Goal: Task Accomplishment & Management: Manage account settings

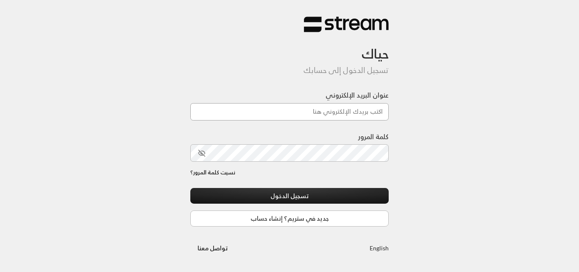
type input "[PERSON_NAME][DOMAIN_NAME][EMAIL_ADDRESS][DOMAIN_NAME]"
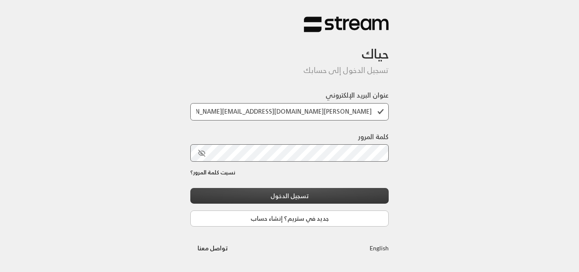
click at [316, 192] on button "تسجيل الدخول" at bounding box center [289, 196] width 198 height 16
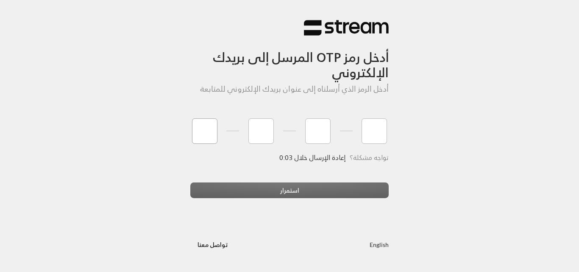
type input "7"
type input "9"
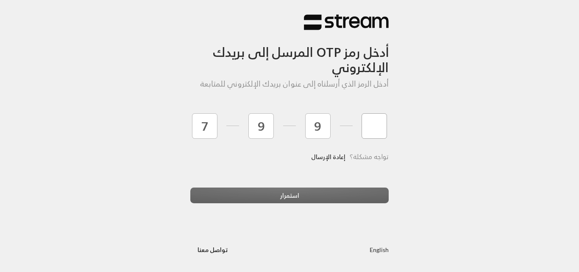
type input "8"
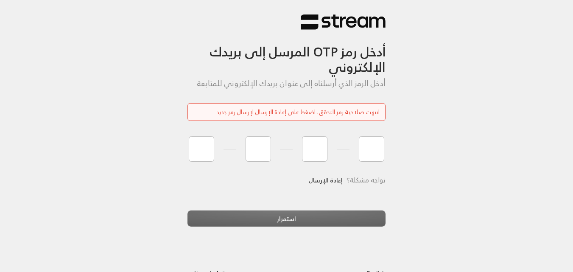
click at [325, 183] on link "إعادة الإرسال" at bounding box center [325, 179] width 34 height 17
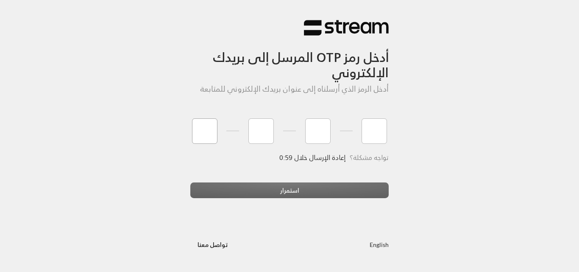
click at [211, 127] on input "tel" at bounding box center [204, 130] width 25 height 25
type input "5"
type input "2"
type input "5"
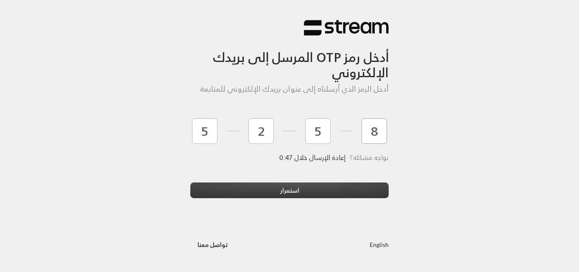
type input "8"
click at [261, 187] on button "استمرار" at bounding box center [289, 190] width 198 height 16
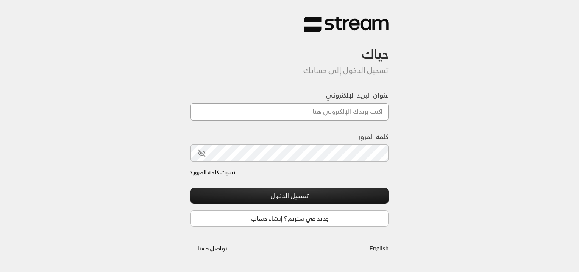
type input "[PERSON_NAME][DOMAIN_NAME][EMAIL_ADDRESS][DOMAIN_NAME]"
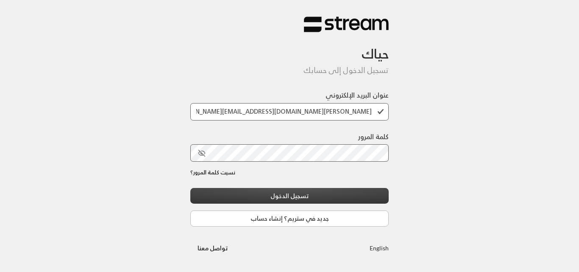
click at [326, 193] on button "تسجيل الدخول" at bounding box center [289, 196] width 198 height 16
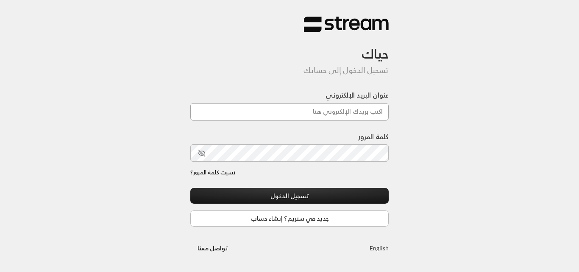
type input "[PERSON_NAME][DOMAIN_NAME][EMAIL_ADDRESS][DOMAIN_NAME]"
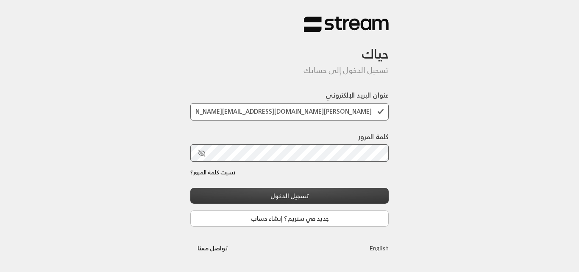
click at [337, 192] on button "تسجيل الدخول" at bounding box center [289, 196] width 198 height 16
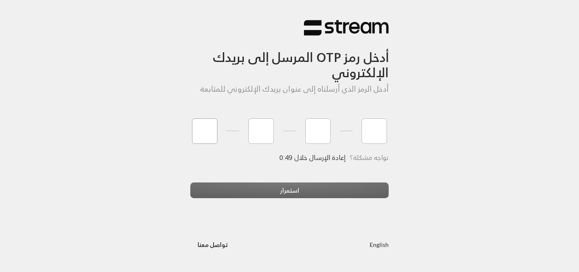
type input "8"
type input "9"
type input "7"
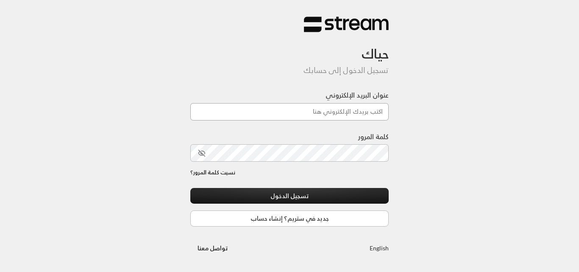
type input "[DOMAIN_NAME][EMAIL_ADDRESS][DOMAIN_NAME]"
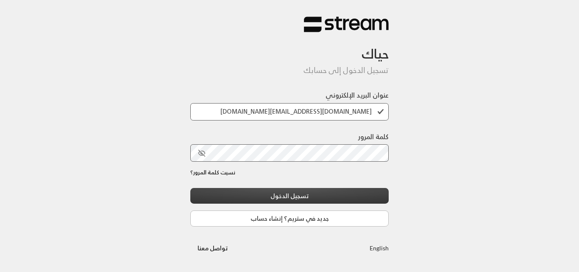
click at [317, 192] on button "تسجيل الدخول" at bounding box center [289, 196] width 198 height 16
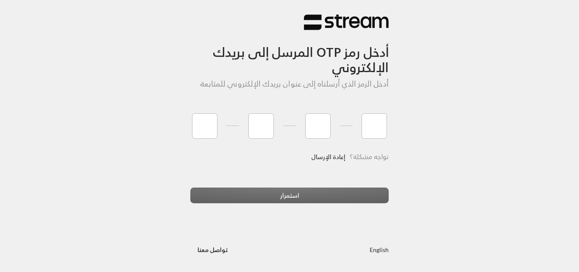
click at [324, 161] on link "إعادة الإرسال" at bounding box center [328, 156] width 34 height 17
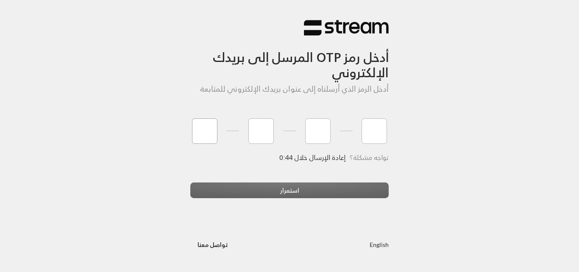
type input "6"
type input "5"
type input "1"
type input "6"
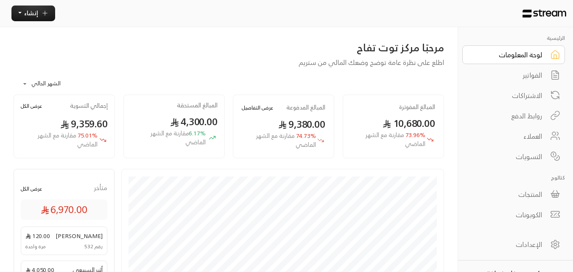
click at [529, 77] on div "الفواتير" at bounding box center [507, 75] width 68 height 10
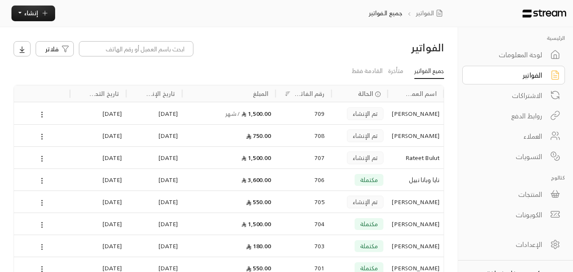
click at [426, 203] on div "زياد الامين" at bounding box center [415, 202] width 47 height 22
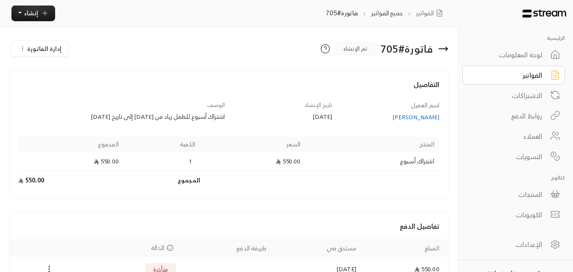
click at [523, 73] on div "الفواتير" at bounding box center [507, 75] width 68 height 10
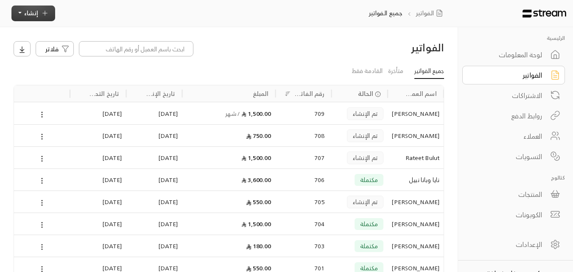
click at [45, 14] on icon "button" at bounding box center [45, 13] width 8 height 8
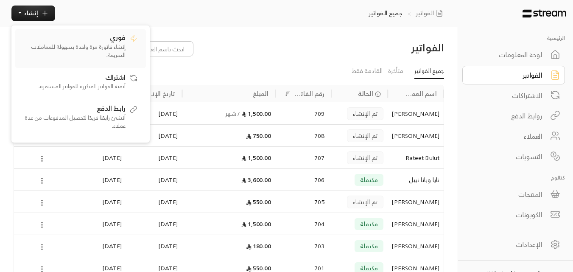
click at [109, 51] on p "إنشاء فاتورة مرة واحدة بسهولة للمعاملات السريعة." at bounding box center [72, 51] width 106 height 17
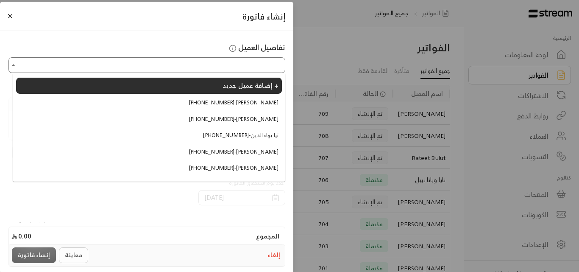
click at [222, 67] on input "اختر العميل" at bounding box center [147, 64] width 274 height 13
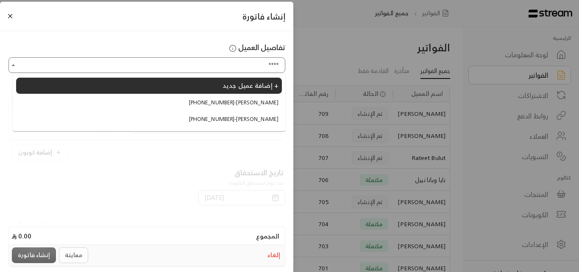
click at [229, 103] on span "+966558987403 - زياد الامين" at bounding box center [233, 102] width 89 height 8
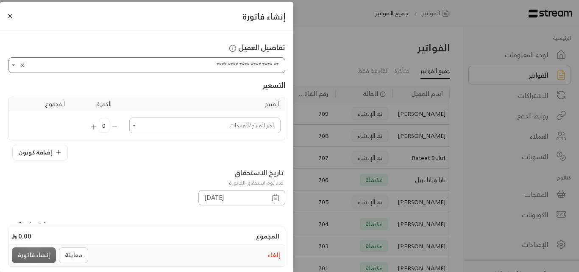
type input "**********"
click at [200, 127] on input "اختر العميل" at bounding box center [205, 125] width 149 height 13
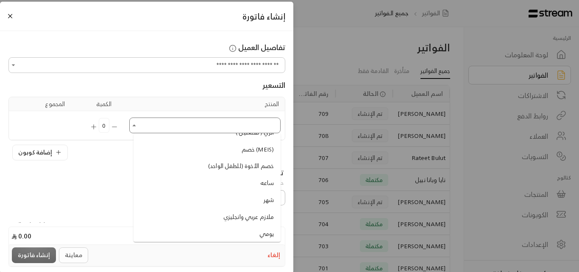
scroll to position [763, 0]
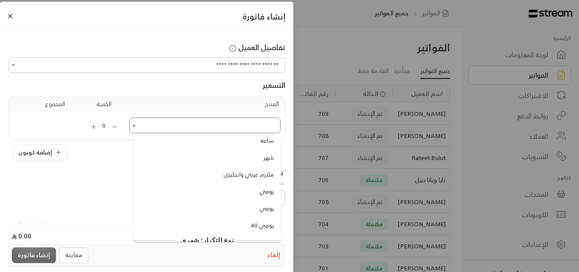
click at [269, 190] on span "يومي" at bounding box center [266, 191] width 15 height 9
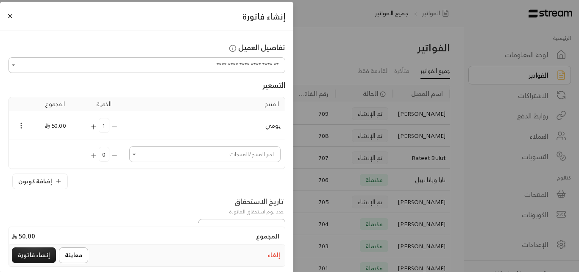
click at [25, 127] on icon "Selected Products" at bounding box center [21, 126] width 8 height 8
click at [45, 154] on li "إزالة المنتج" at bounding box center [46, 154] width 44 height 14
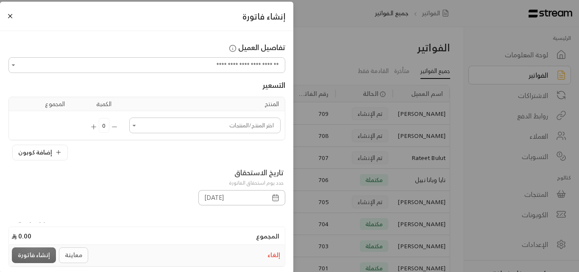
drag, startPoint x: 139, startPoint y: 127, endPoint x: 141, endPoint y: 131, distance: 4.6
click at [139, 127] on icon "Open" at bounding box center [134, 125] width 8 height 8
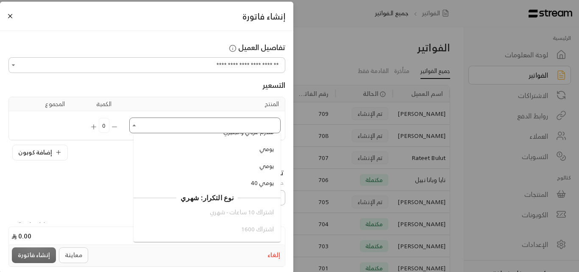
click at [265, 162] on span "يومي" at bounding box center [266, 165] width 15 height 9
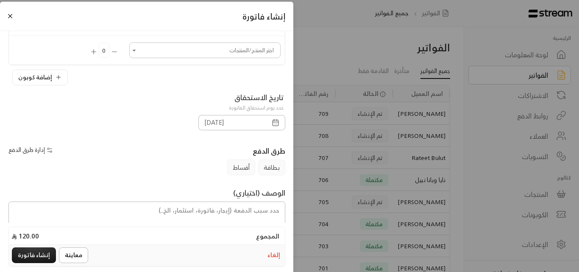
scroll to position [127, 0]
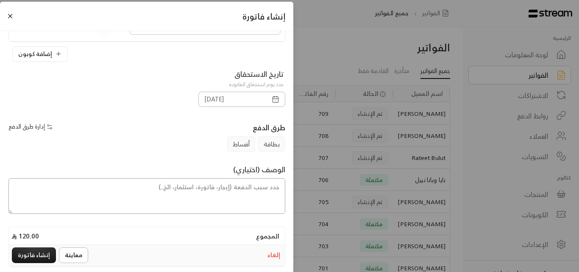
click at [200, 200] on textarea at bounding box center [146, 196] width 277 height 36
type textarea "اشتراك يوم للطفل زياد"
click at [276, 100] on icon "button" at bounding box center [276, 99] width 8 height 8
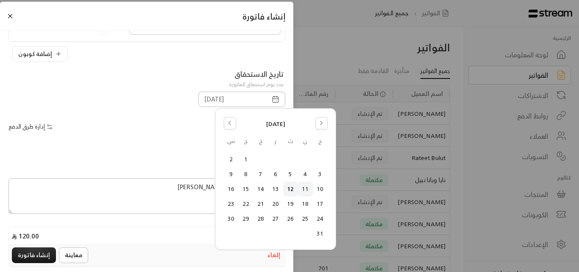
click at [305, 186] on button "11" at bounding box center [305, 189] width 14 height 14
type input "11/08/2025"
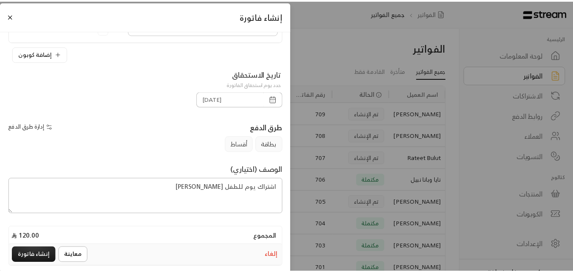
scroll to position [142, 0]
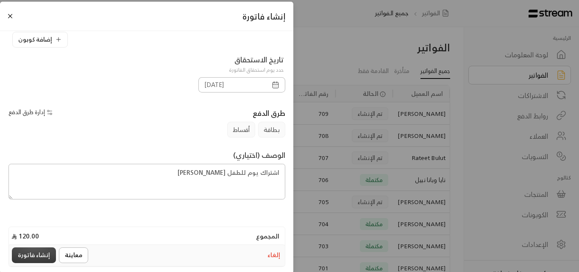
click at [47, 254] on button "إنشاء فاتورة" at bounding box center [34, 255] width 44 height 16
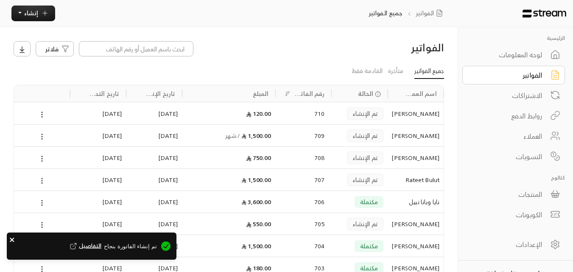
click at [13, 239] on icon "close" at bounding box center [12, 239] width 6 height 7
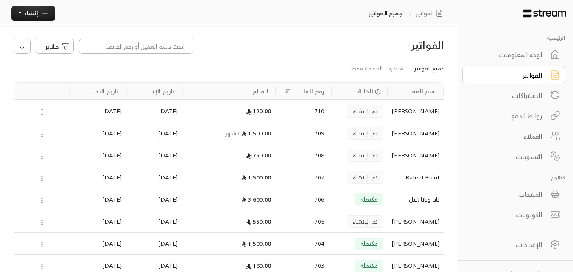
scroll to position [0, 0]
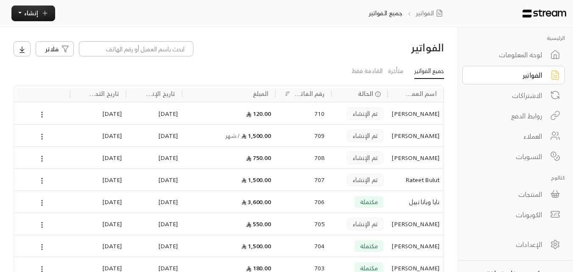
click at [515, 73] on div "الفواتير" at bounding box center [507, 75] width 68 height 10
click at [398, 154] on div "عمر عبدالله" at bounding box center [415, 158] width 47 height 22
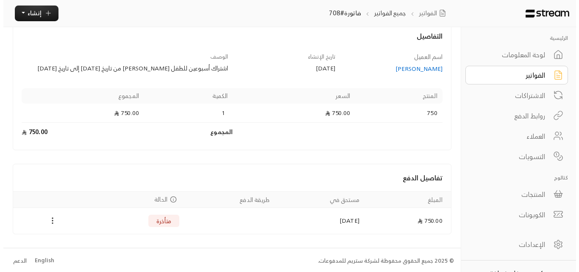
scroll to position [50, 0]
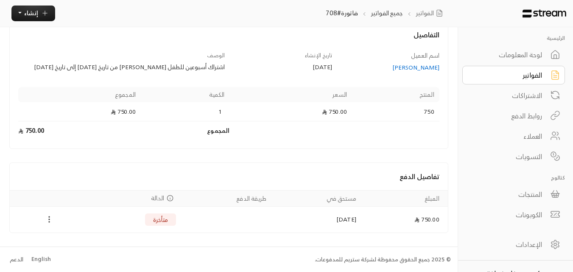
click at [49, 222] on circle "Payments" at bounding box center [49, 221] width 1 height 1
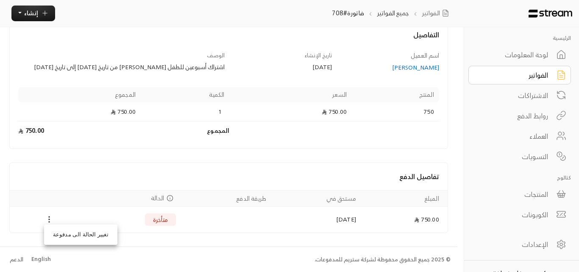
click at [93, 233] on li "تغيير الحالة الى مدفوعة" at bounding box center [80, 235] width 69 height 14
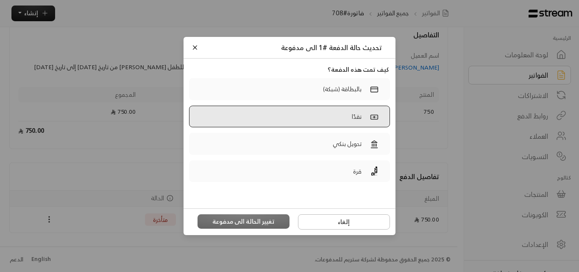
click at [337, 121] on label "نقدًا" at bounding box center [289, 117] width 201 height 22
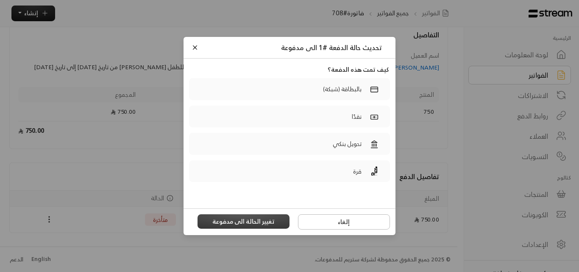
click at [215, 222] on button "تغيير الحالة الى مدفوعة" at bounding box center [244, 221] width 92 height 14
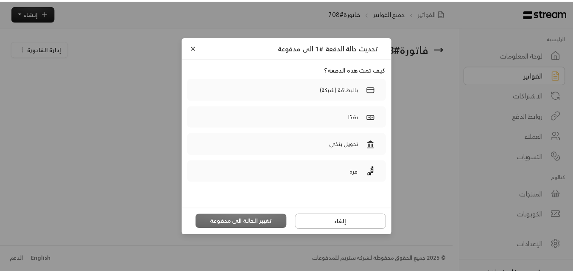
scroll to position [0, 0]
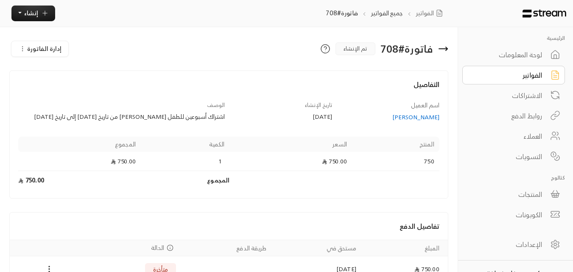
click at [488, 78] on div "الفواتير" at bounding box center [507, 75] width 68 height 10
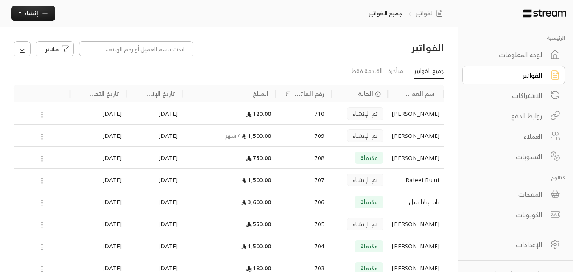
click at [526, 139] on div "العملاء" at bounding box center [507, 136] width 68 height 10
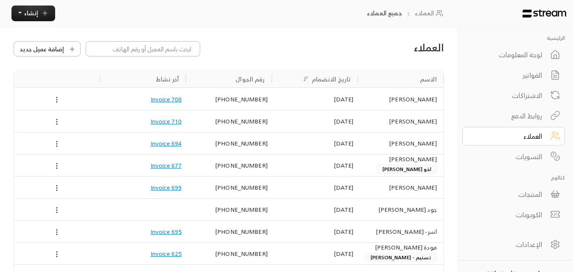
click at [512, 92] on div "الاشتراكات" at bounding box center [507, 95] width 68 height 10
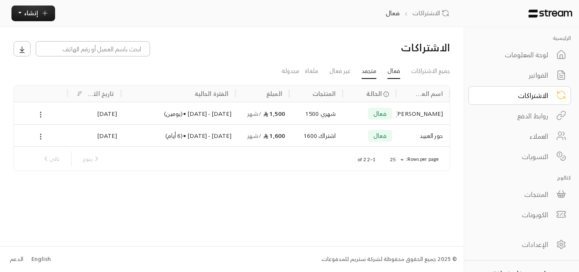
click at [369, 66] on link "متجمد" at bounding box center [369, 71] width 15 height 15
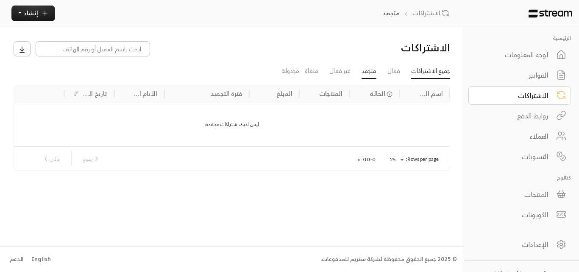
click at [428, 70] on link "جميع الاشتراكات" at bounding box center [430, 71] width 39 height 15
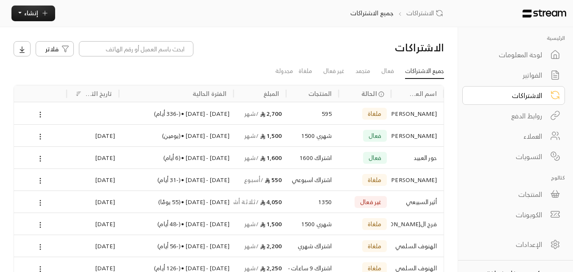
click at [524, 137] on div "العملاء" at bounding box center [507, 136] width 68 height 10
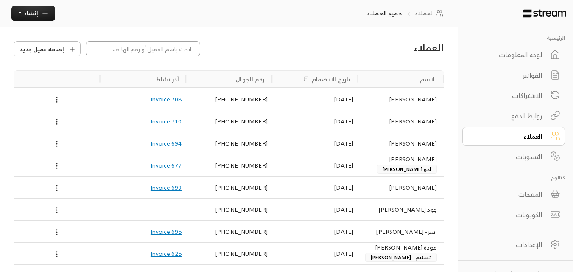
click at [173, 50] on input at bounding box center [143, 48] width 114 height 15
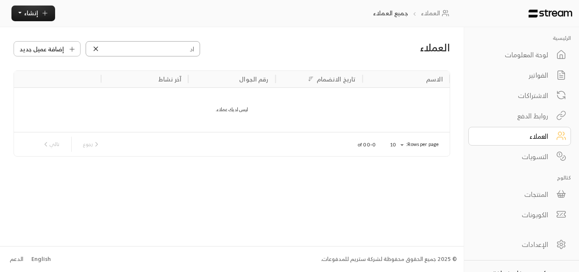
type input "ا"
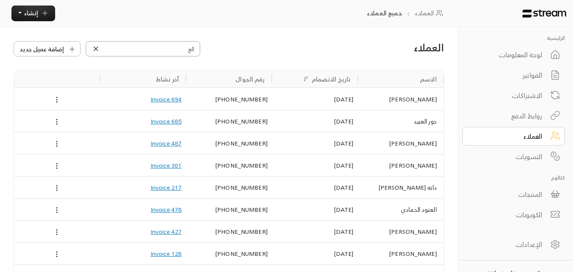
type input "العيثان"
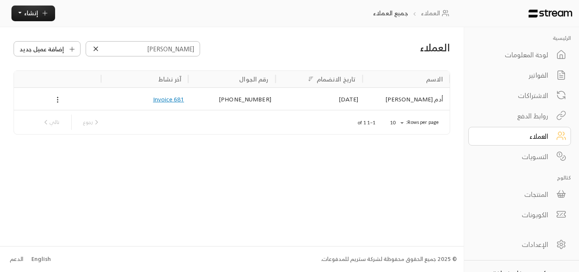
click at [412, 102] on div "أدم العيثان" at bounding box center [406, 99] width 73 height 22
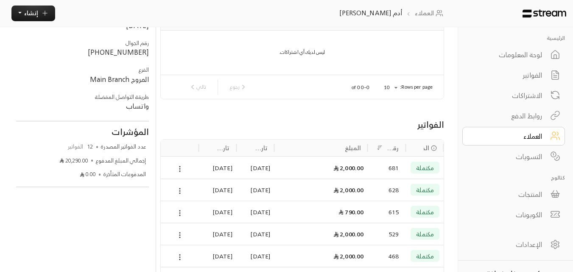
scroll to position [85, 0]
click at [235, 165] on div "28/07/2025" at bounding box center [217, 167] width 38 height 22
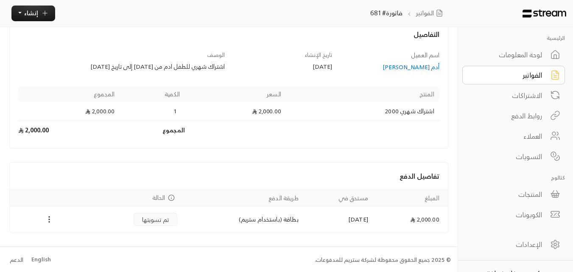
scroll to position [48, 0]
click at [534, 83] on link "الفواتير" at bounding box center [513, 75] width 103 height 19
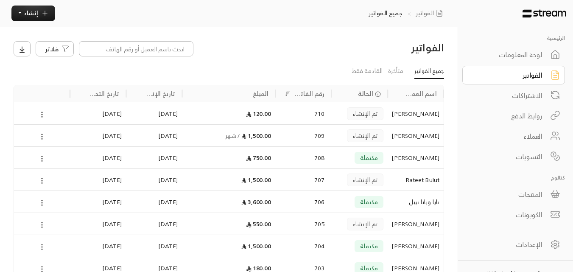
click at [524, 98] on div "الاشتراكات" at bounding box center [507, 95] width 68 height 10
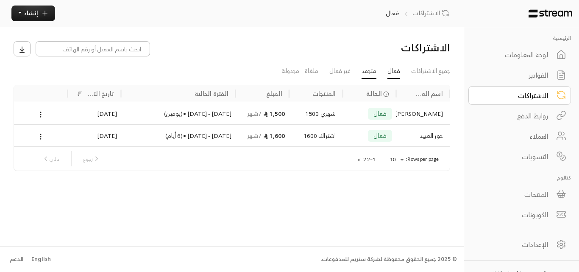
click at [371, 70] on link "متجمد" at bounding box center [369, 71] width 15 height 15
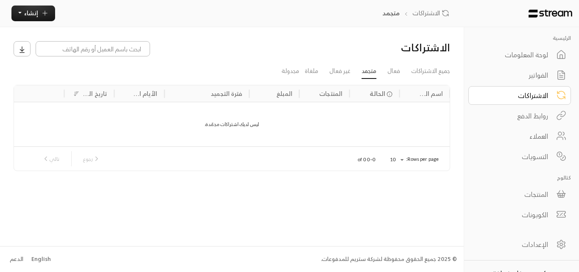
click at [242, 118] on div "ليس لديك اشتراكات مجمّدة." at bounding box center [232, 124] width 436 height 44
click at [442, 89] on div "اسم العميل" at bounding box center [429, 93] width 25 height 11
click at [23, 51] on icon at bounding box center [22, 50] width 8 height 8
click at [99, 105] on div at bounding box center [289, 136] width 579 height 272
click at [538, 78] on div "الفواتير" at bounding box center [514, 75] width 68 height 10
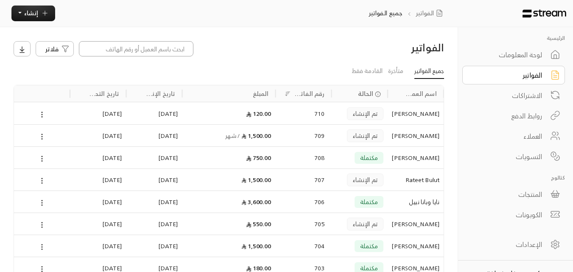
click at [184, 54] on input at bounding box center [136, 48] width 114 height 15
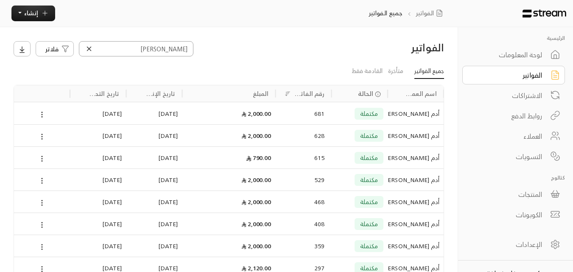
type input "العيثان"
click at [406, 117] on div "أدم العيثان" at bounding box center [415, 114] width 47 height 22
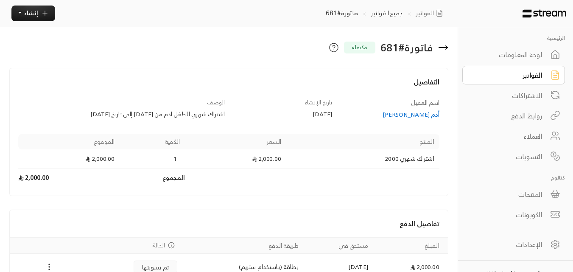
click at [524, 79] on div "الفواتير" at bounding box center [507, 75] width 68 height 10
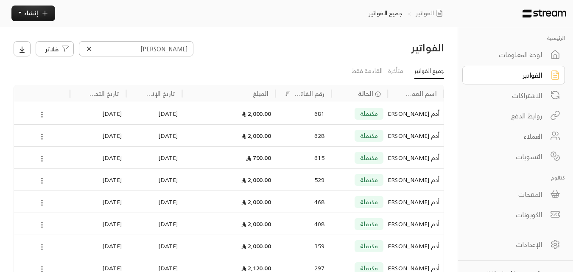
click at [86, 48] on icon at bounding box center [89, 49] width 8 height 8
